Goal: Transaction & Acquisition: Purchase product/service

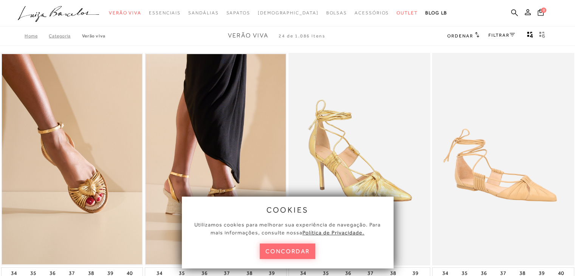
click at [293, 247] on button "concordar" at bounding box center [288, 250] width 56 height 15
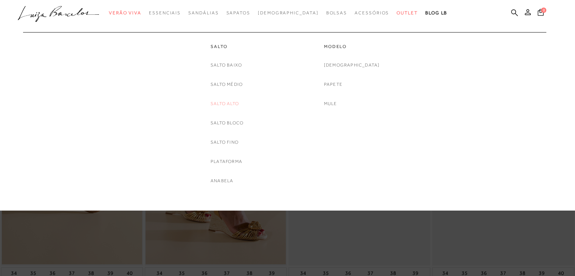
click at [234, 105] on link "Salto Alto" at bounding box center [224, 104] width 28 height 8
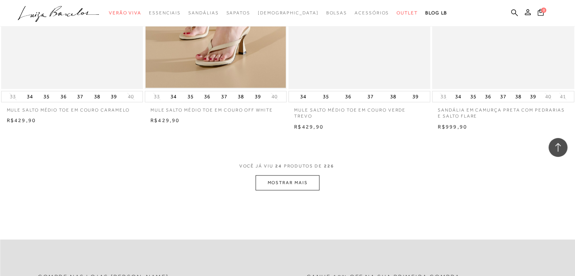
scroll to position [1502, 0]
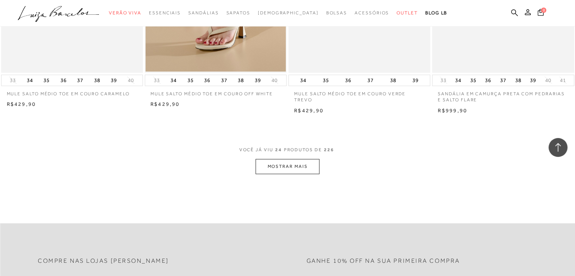
click at [267, 162] on button "MOSTRAR MAIS" at bounding box center [286, 166] width 63 height 15
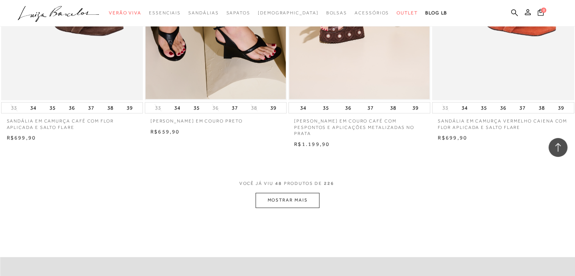
scroll to position [3077, 0]
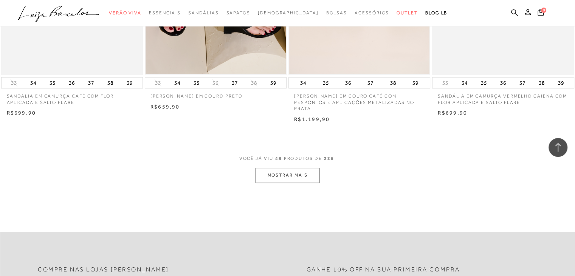
click at [284, 171] on button "MOSTRAR MAIS" at bounding box center [286, 175] width 63 height 15
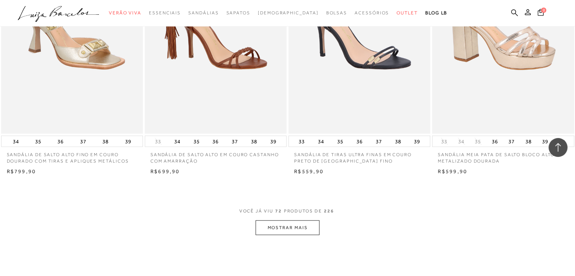
scroll to position [4620, 0]
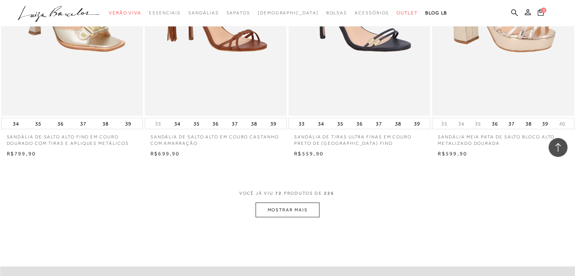
click at [278, 204] on button "MOSTRAR MAIS" at bounding box center [286, 210] width 63 height 15
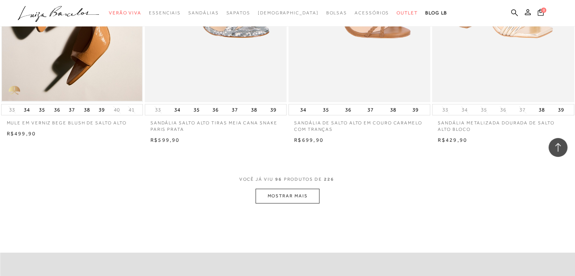
scroll to position [6283, 0]
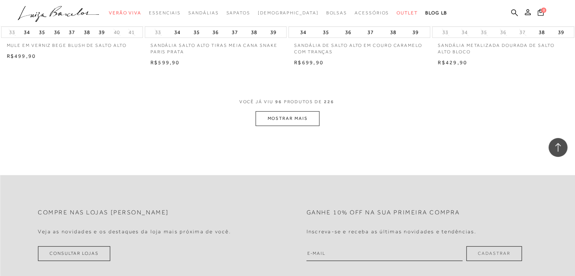
click at [260, 114] on button "MOSTRAR MAIS" at bounding box center [286, 118] width 63 height 15
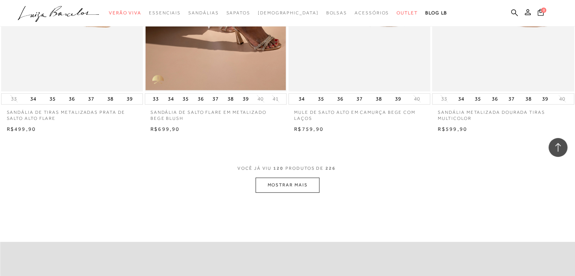
scroll to position [7835, 0]
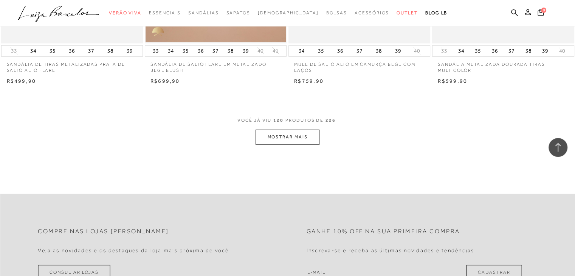
click at [299, 135] on button "MOSTRAR MAIS" at bounding box center [286, 137] width 63 height 15
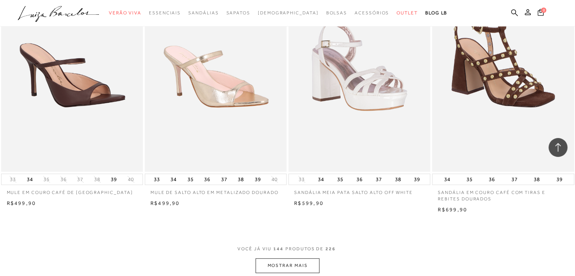
scroll to position [9392, 0]
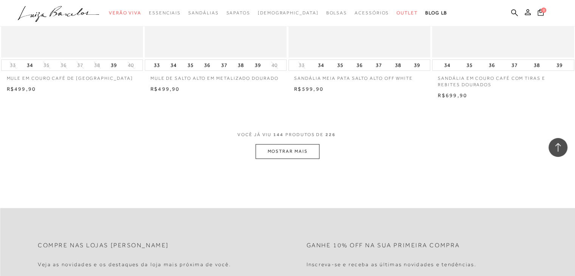
click at [295, 150] on button "MOSTRAR MAIS" at bounding box center [286, 151] width 63 height 15
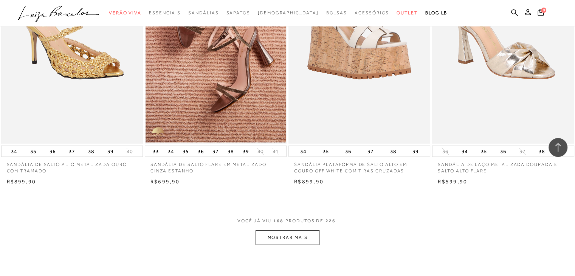
scroll to position [10890, 0]
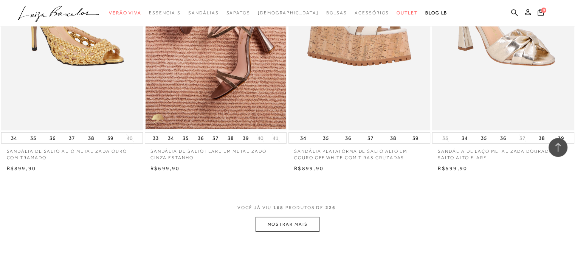
click at [305, 226] on button "MOSTRAR MAIS" at bounding box center [286, 224] width 63 height 15
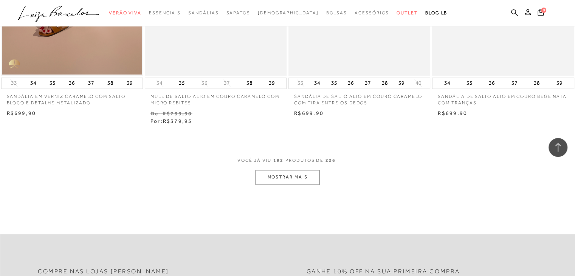
scroll to position [12532, 0]
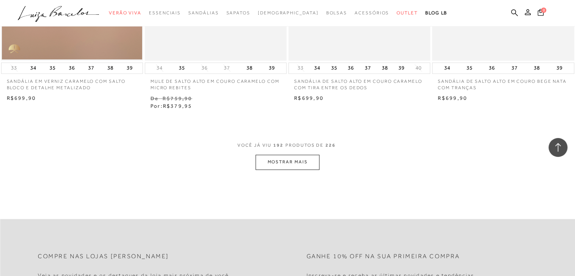
click at [292, 159] on button "MOSTRAR MAIS" at bounding box center [286, 162] width 63 height 15
